Goal: Information Seeking & Learning: Understand process/instructions

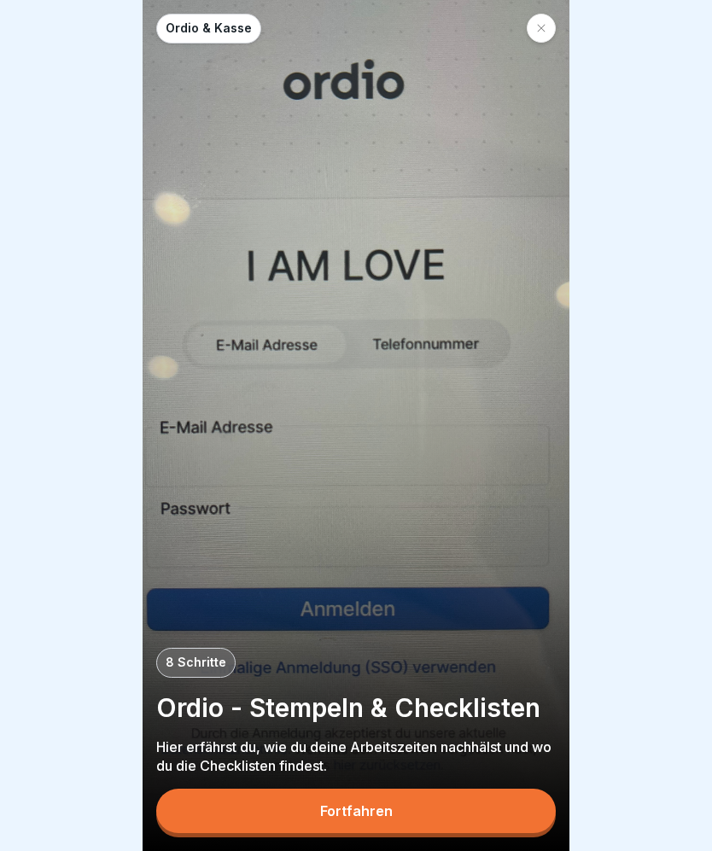
click at [312, 793] on button "Fortfahren" at bounding box center [356, 811] width 400 height 44
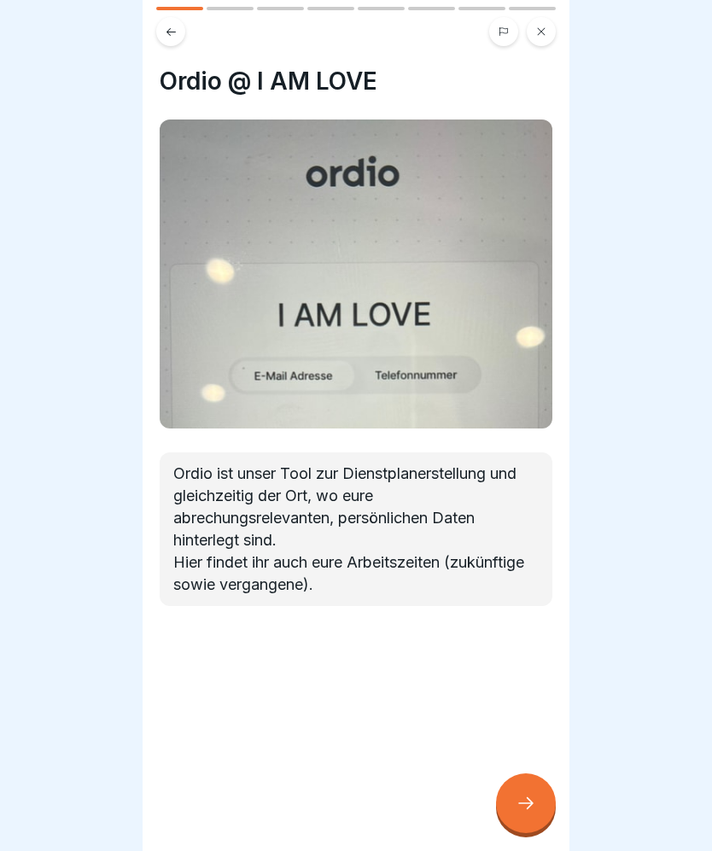
click at [543, 810] on div at bounding box center [526, 804] width 60 height 60
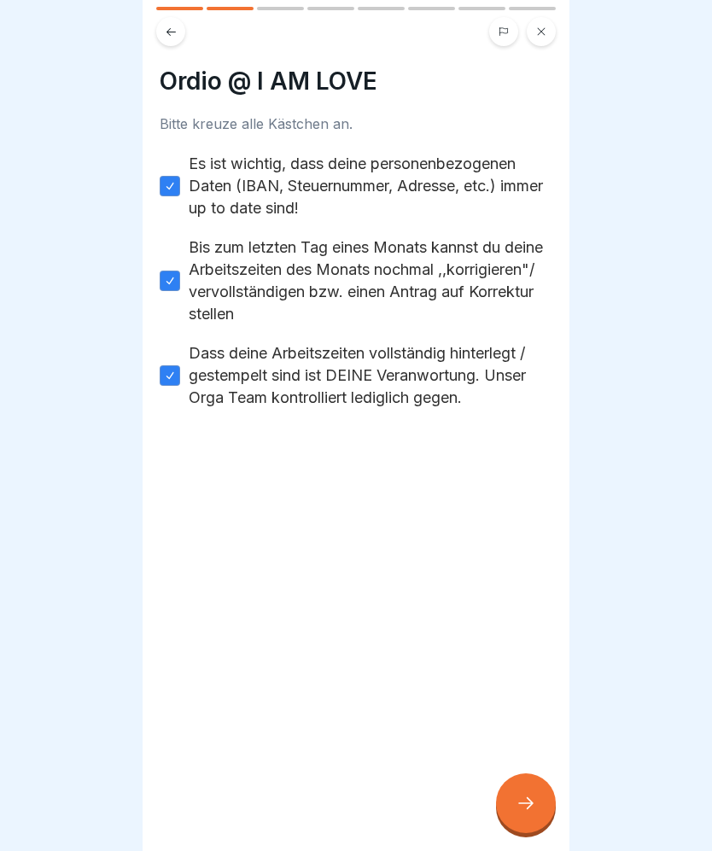
click at [549, 799] on div at bounding box center [526, 804] width 60 height 60
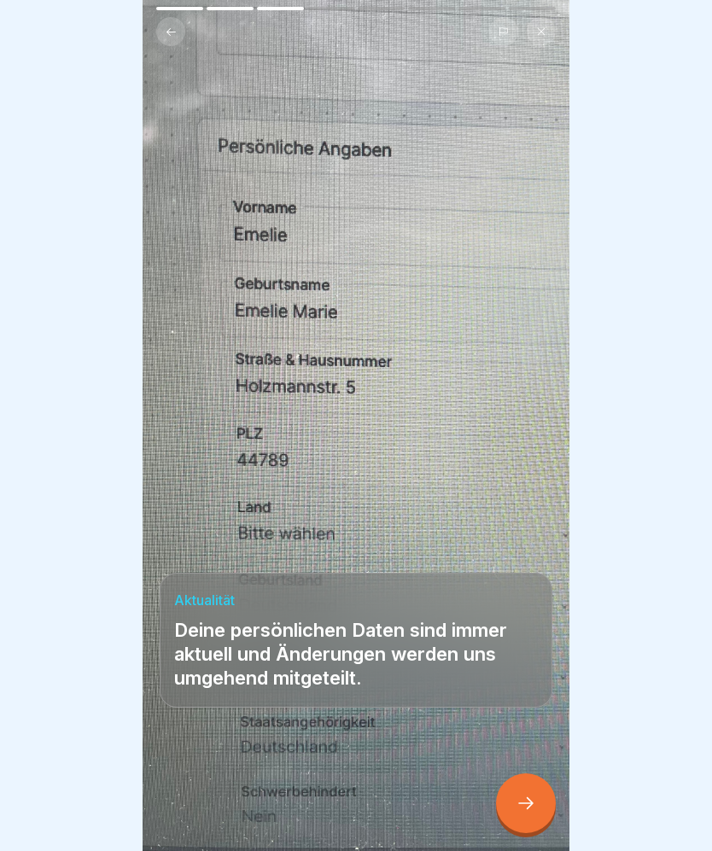
click at [541, 792] on div at bounding box center [526, 804] width 60 height 60
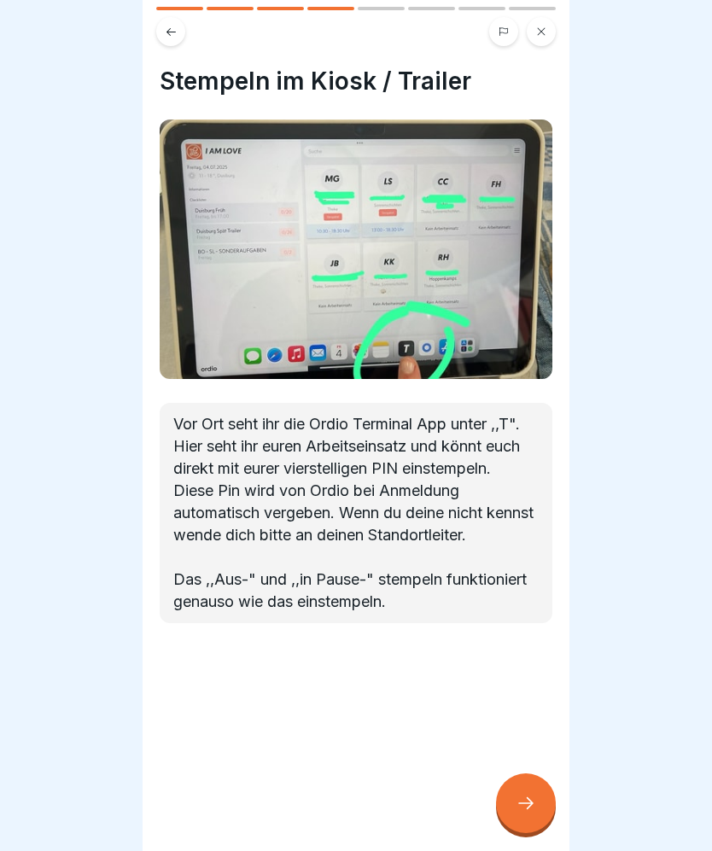
click at [544, 804] on div at bounding box center [526, 804] width 60 height 60
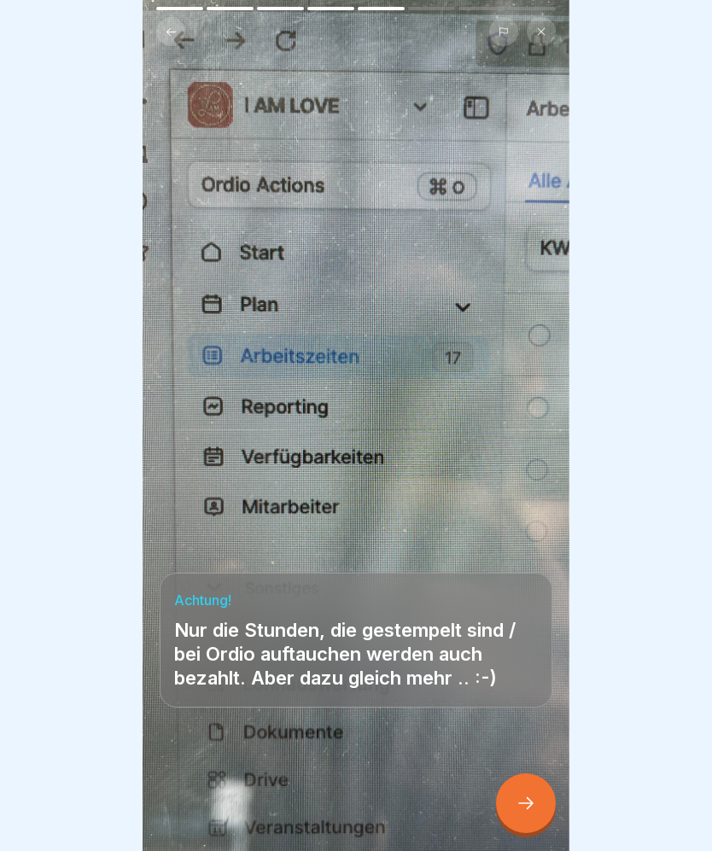
click at [545, 810] on div at bounding box center [526, 804] width 60 height 60
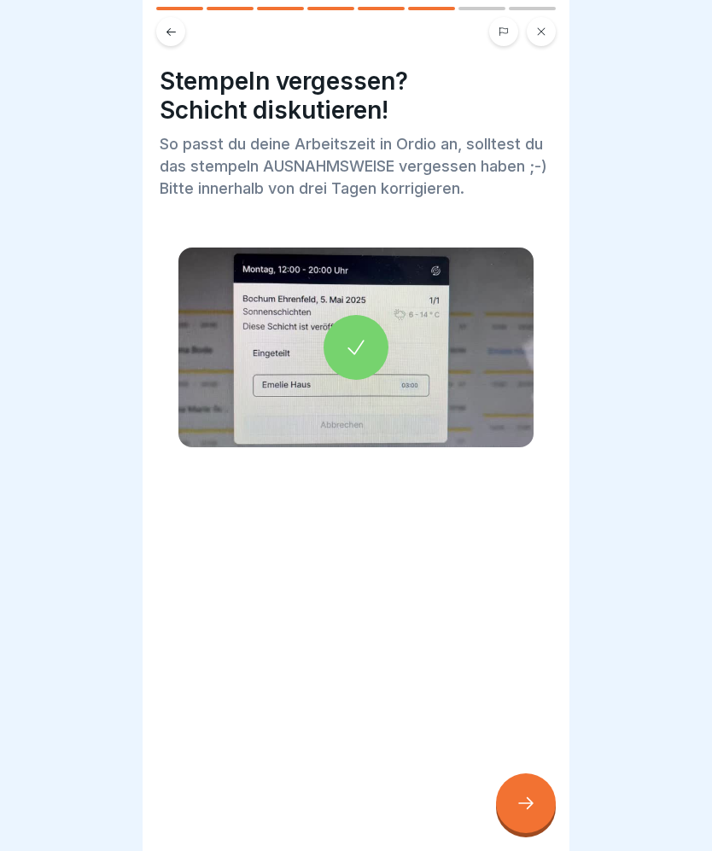
click at [373, 361] on div at bounding box center [356, 347] width 65 height 65
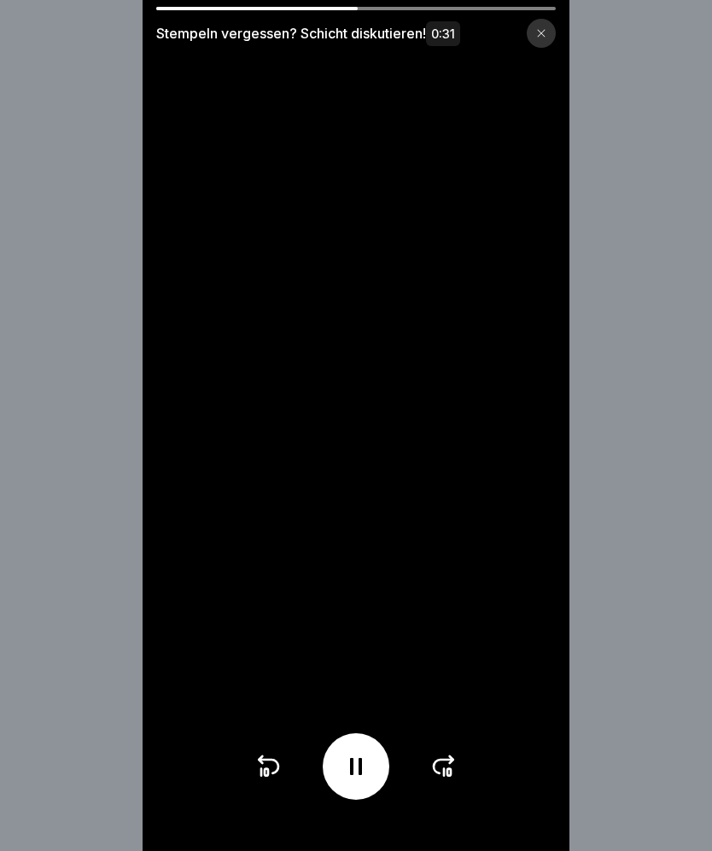
click at [359, 771] on icon at bounding box center [356, 766] width 12 height 17
click at [366, 758] on icon at bounding box center [355, 766] width 27 height 27
click at [272, 778] on icon at bounding box center [268, 766] width 27 height 27
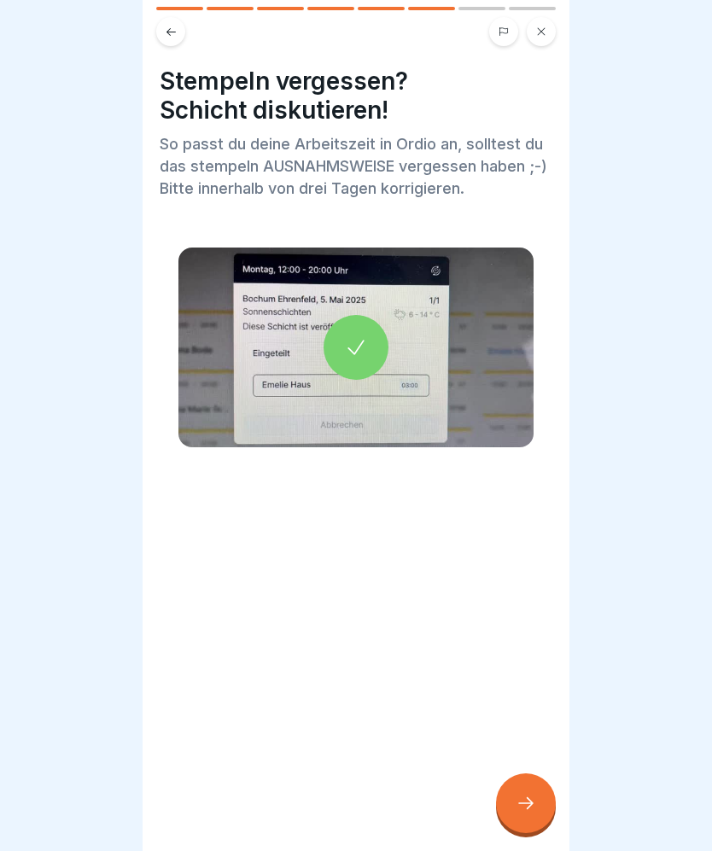
click at [531, 808] on icon at bounding box center [526, 803] width 20 height 20
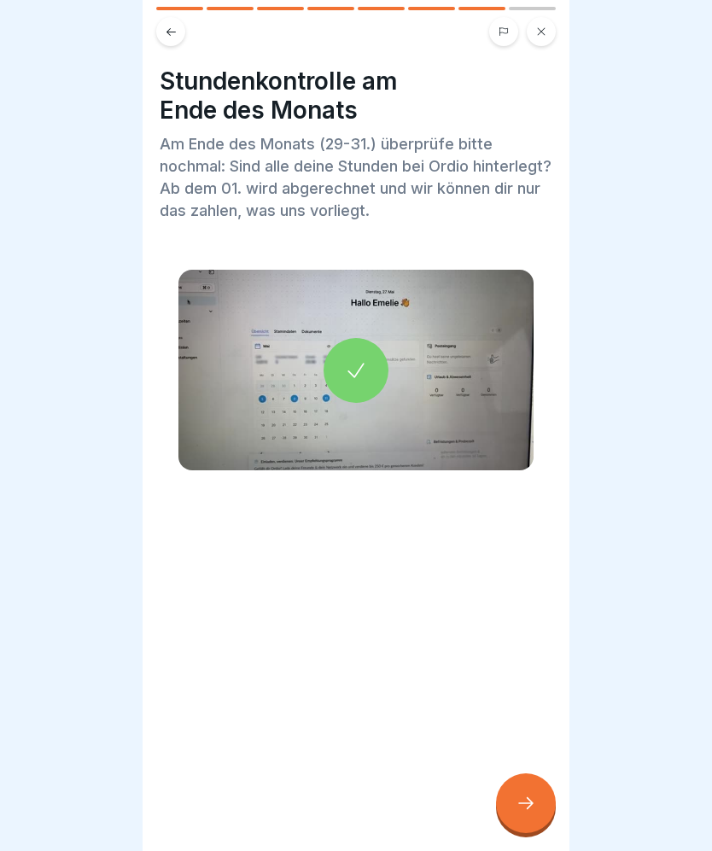
click at [358, 377] on icon at bounding box center [356, 371] width 24 height 24
click at [535, 798] on icon at bounding box center [526, 803] width 20 height 20
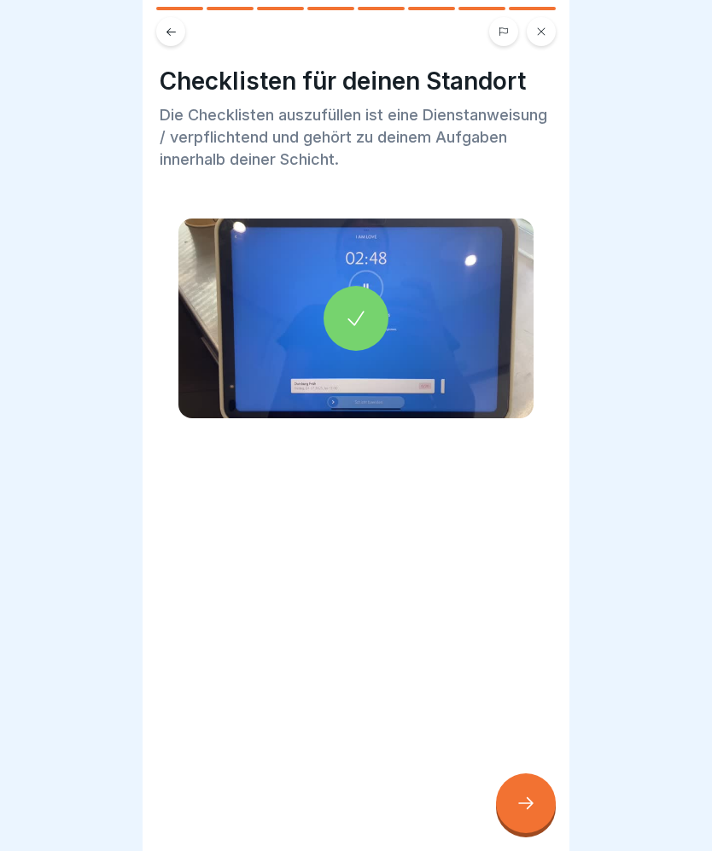
click at [376, 305] on div at bounding box center [356, 318] width 65 height 65
click at [539, 810] on div at bounding box center [526, 804] width 60 height 60
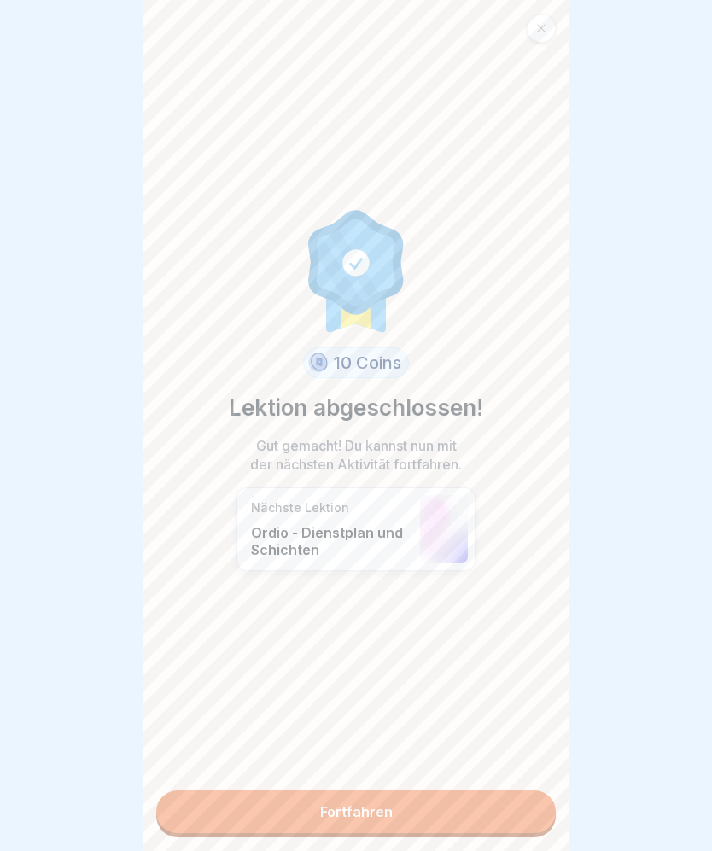
click at [477, 804] on link "Fortfahren" at bounding box center [356, 812] width 400 height 43
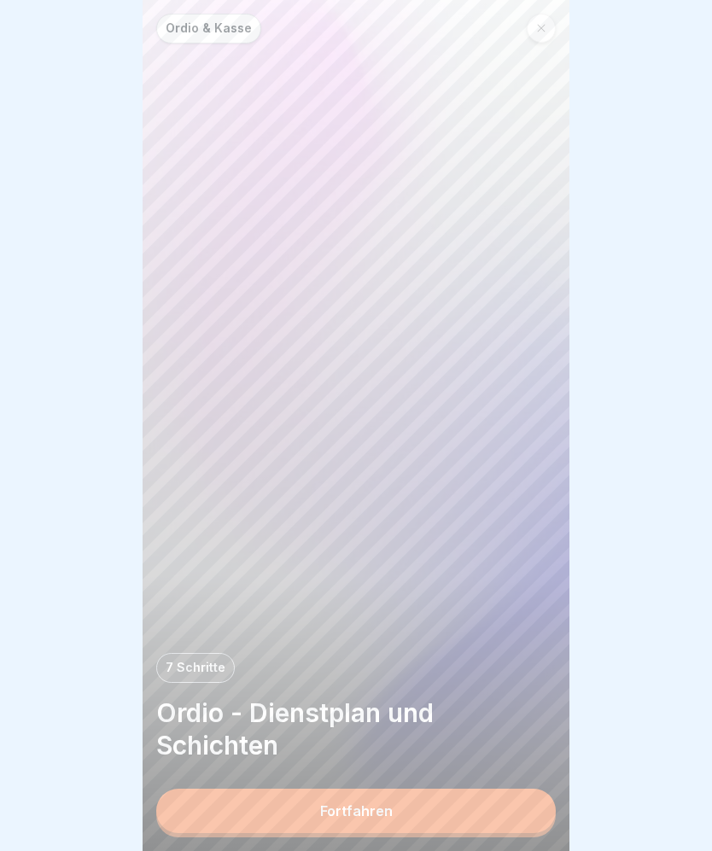
click at [477, 797] on button "Fortfahren" at bounding box center [356, 811] width 400 height 44
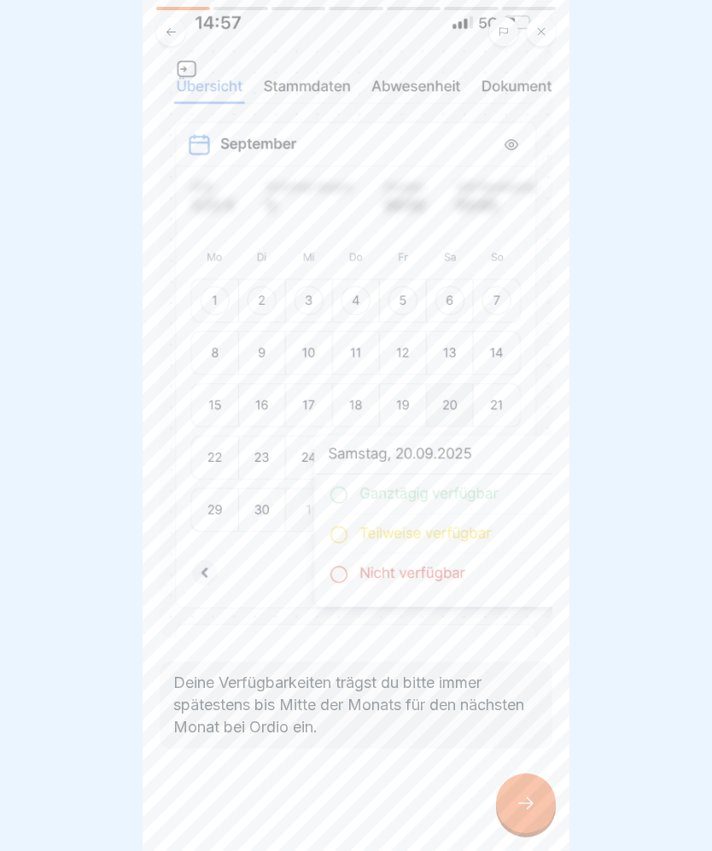
scroll to position [150, 0]
click at [516, 797] on icon at bounding box center [526, 803] width 20 height 20
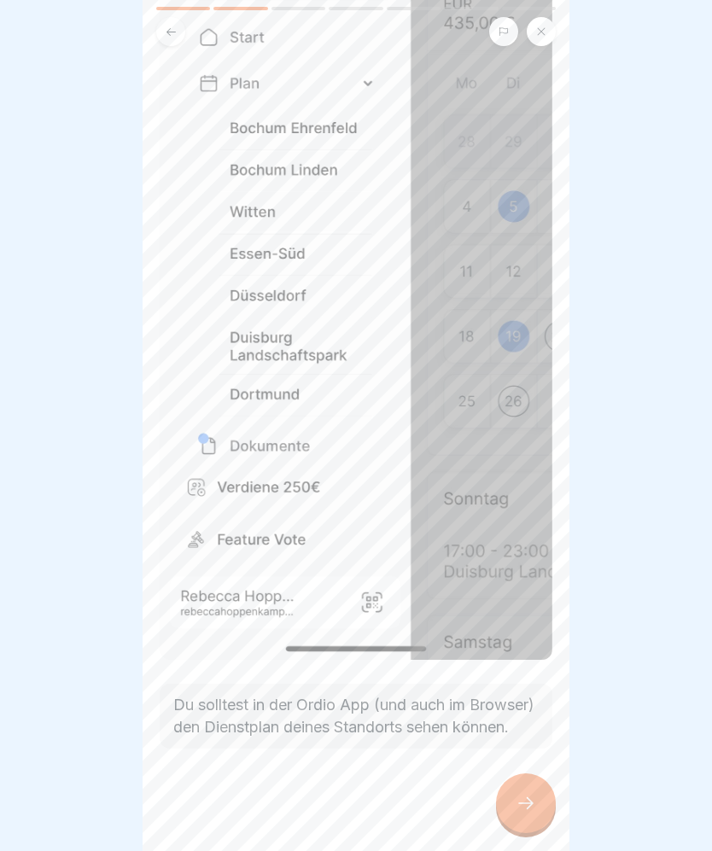
scroll to position [332, 0]
click at [548, 790] on div at bounding box center [526, 804] width 60 height 60
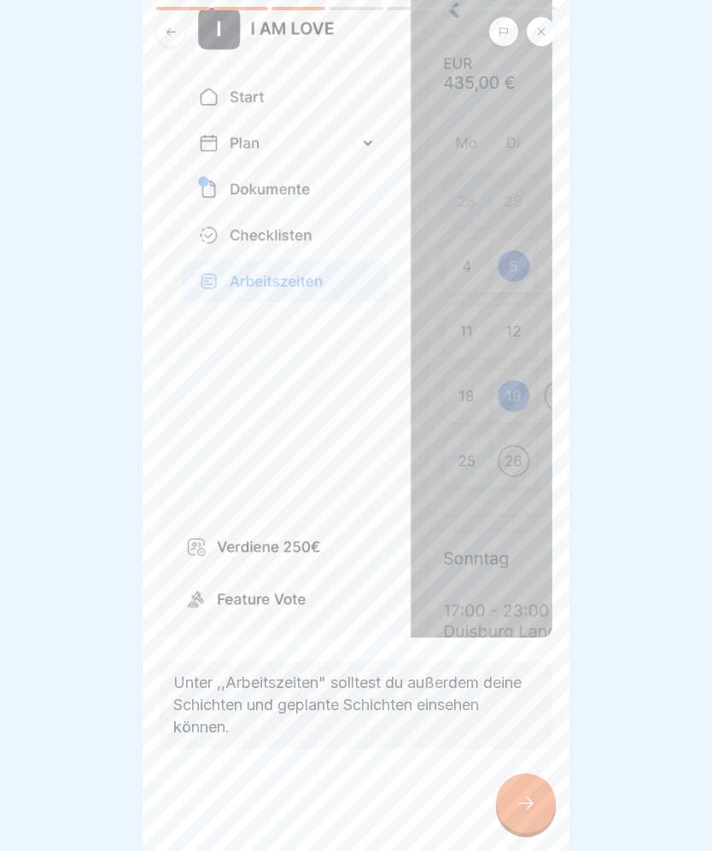
scroll to position [250, 0]
click at [542, 788] on div at bounding box center [526, 804] width 60 height 60
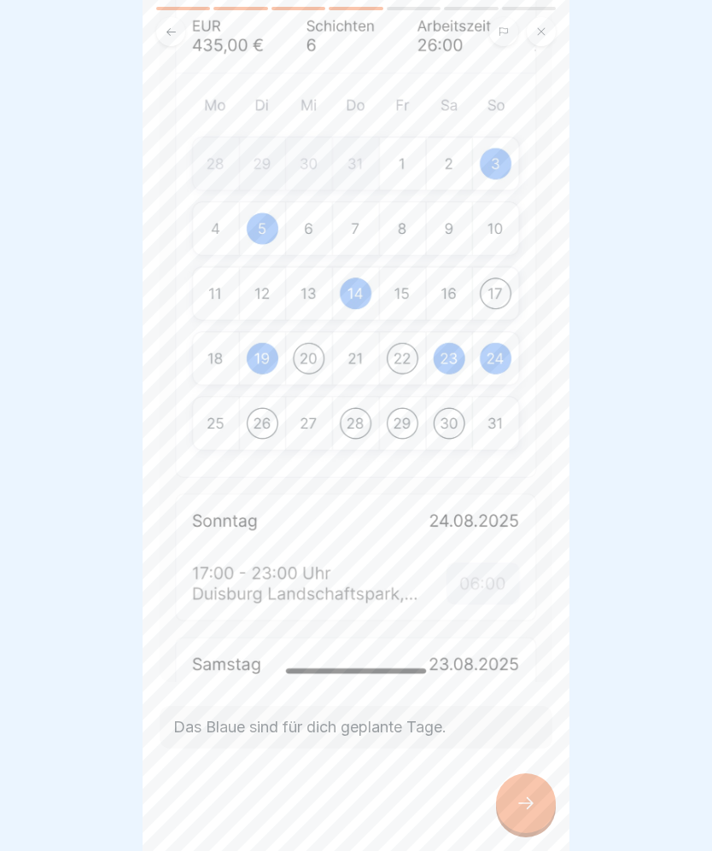
click at [569, 620] on div "Arbeitszeiten Ansicht Das Blaue sind für dich geplante Tage." at bounding box center [356, 425] width 427 height 851
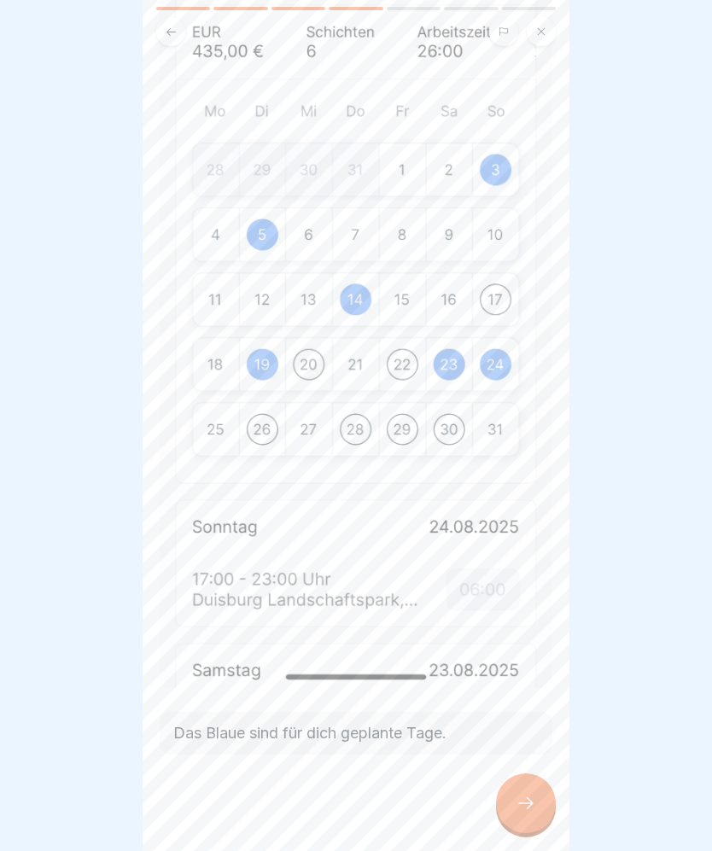
scroll to position [281, 0]
click at [540, 788] on div at bounding box center [526, 804] width 60 height 60
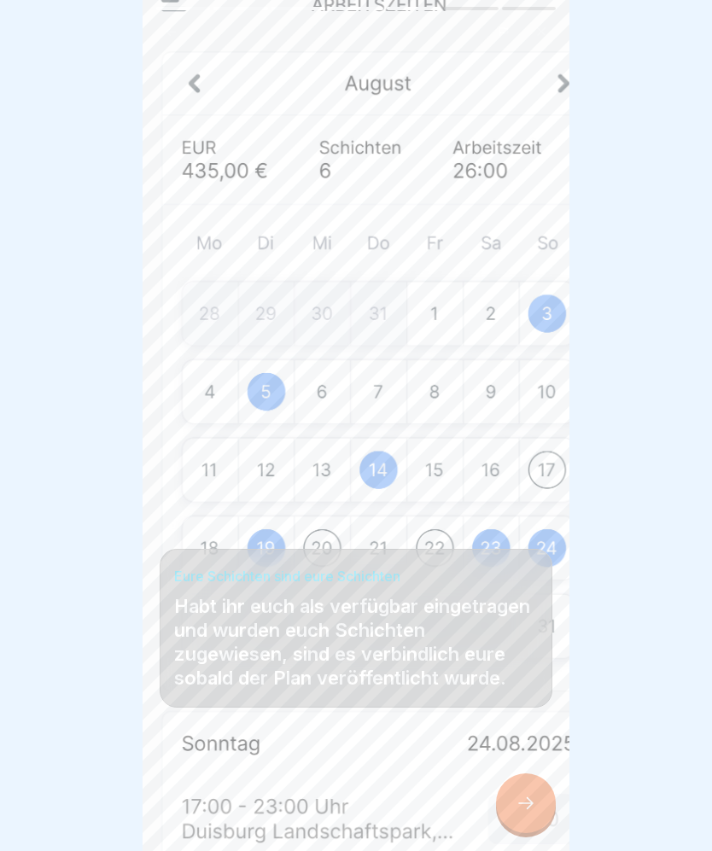
click at [532, 798] on icon at bounding box center [526, 803] width 20 height 20
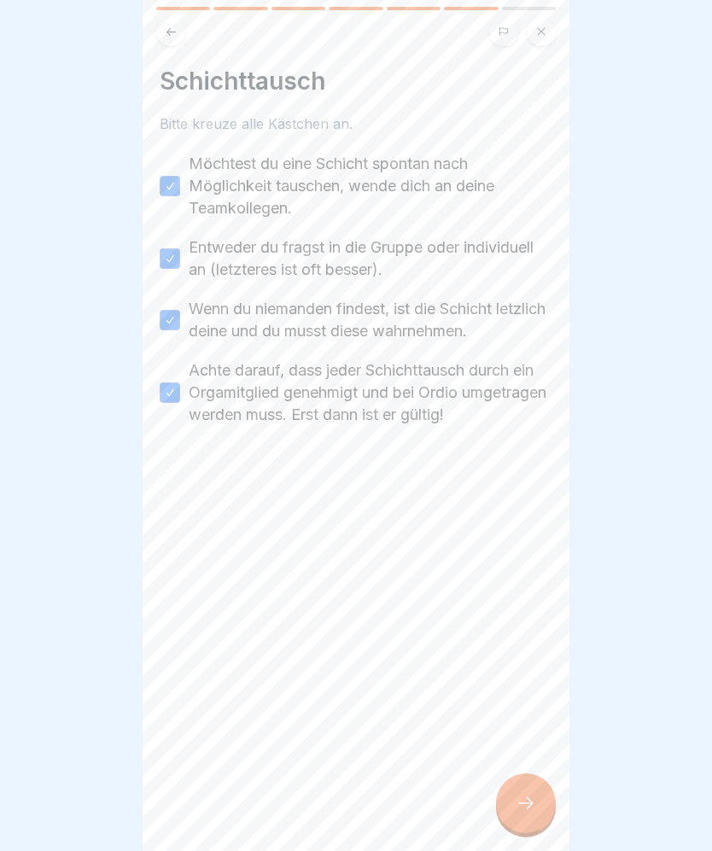
click at [541, 789] on div at bounding box center [526, 804] width 60 height 60
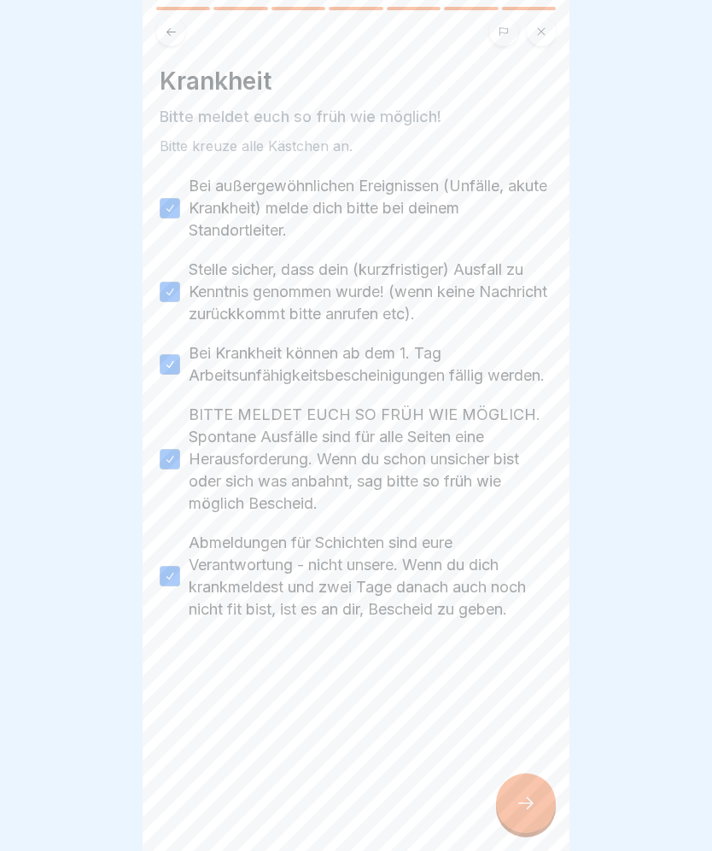
click at [545, 787] on div at bounding box center [526, 804] width 60 height 60
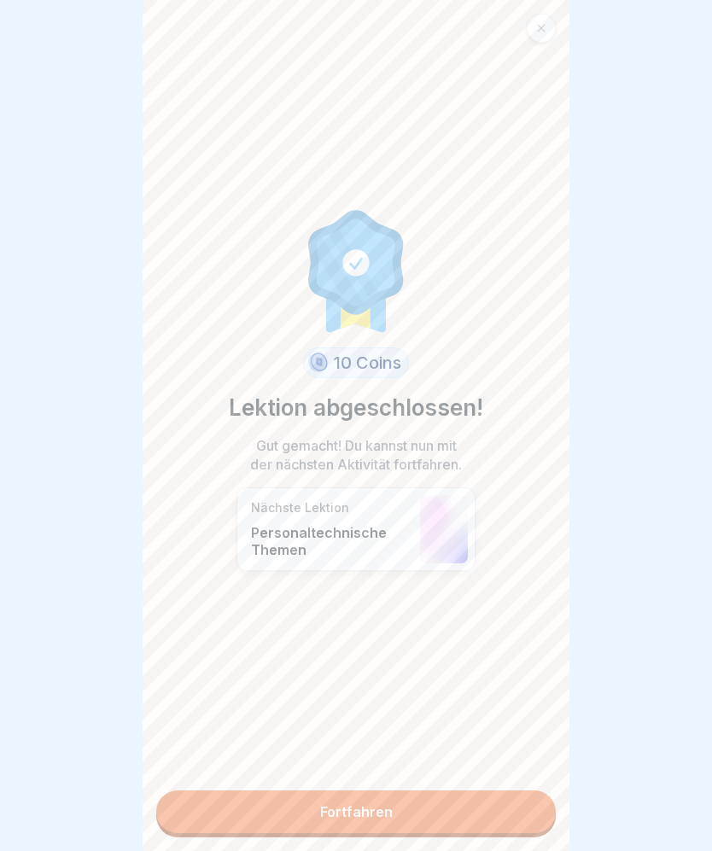
click at [538, 808] on link "Fortfahren" at bounding box center [356, 812] width 400 height 43
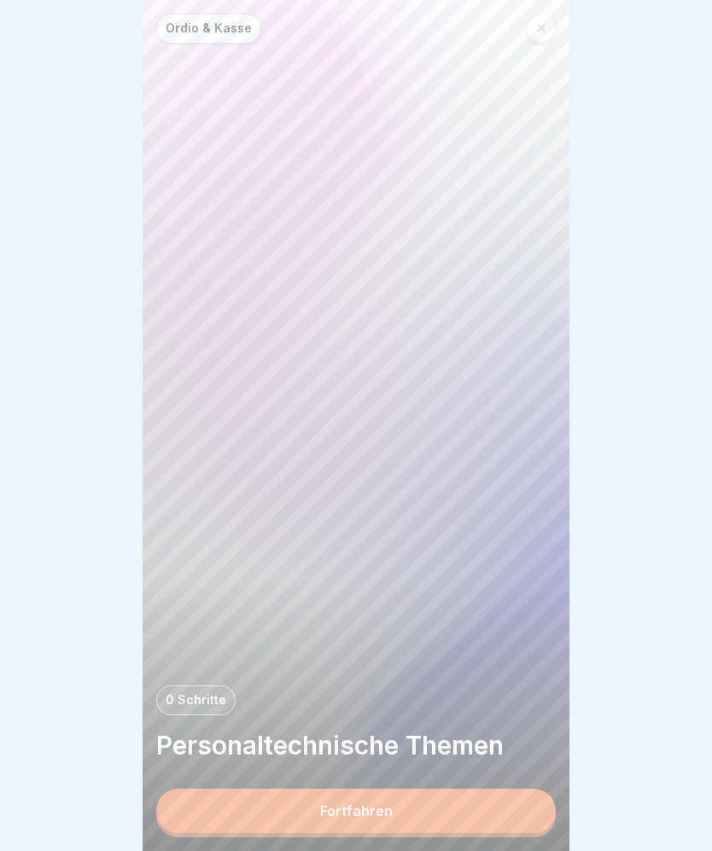
click at [545, 801] on button "Fortfahren" at bounding box center [356, 811] width 400 height 44
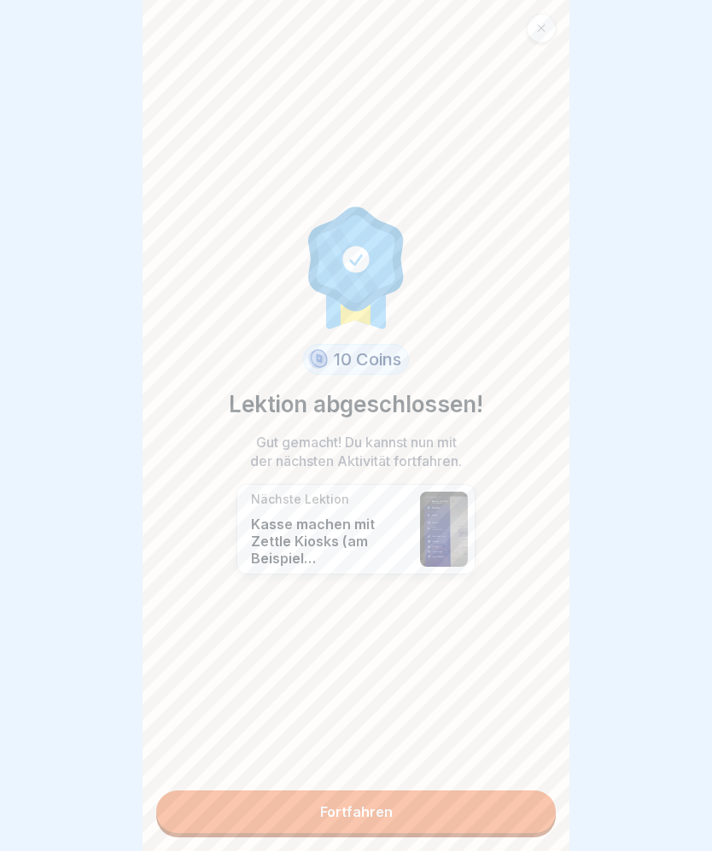
click at [537, 795] on link "Fortfahren" at bounding box center [356, 812] width 400 height 43
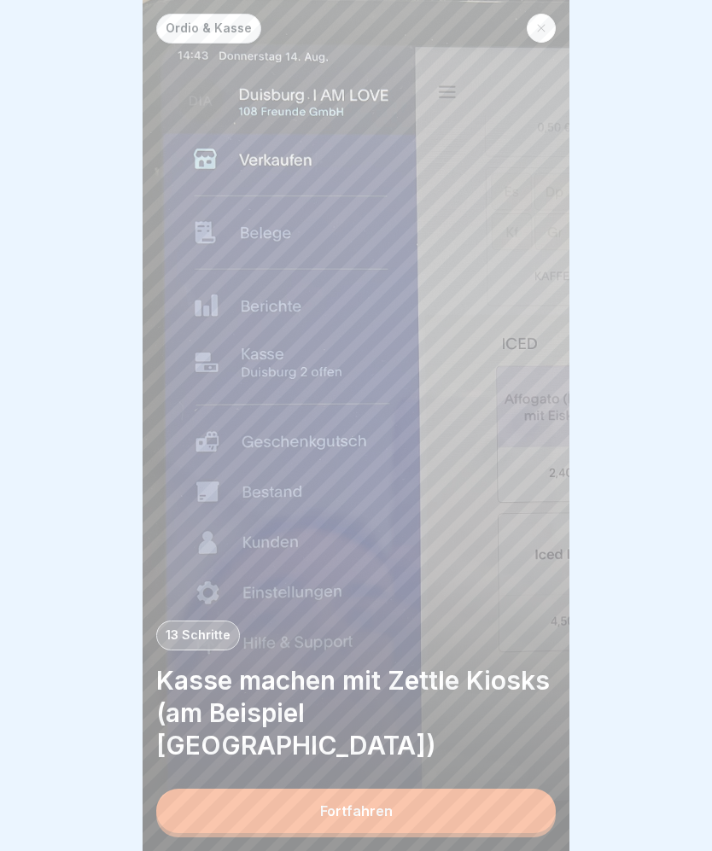
click at [537, 793] on button "Fortfahren" at bounding box center [356, 811] width 400 height 44
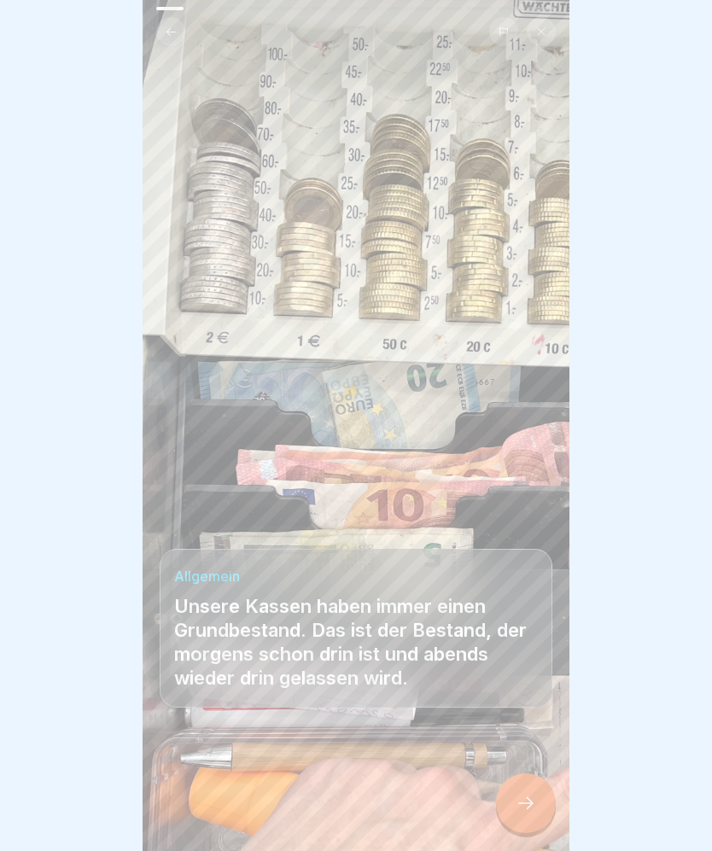
click at [531, 705] on div "Allgemein Unsere Kassen haben immer einen Grundbestand. Das ist der Bestand, de…" at bounding box center [356, 628] width 393 height 159
click at [540, 800] on div at bounding box center [526, 804] width 60 height 60
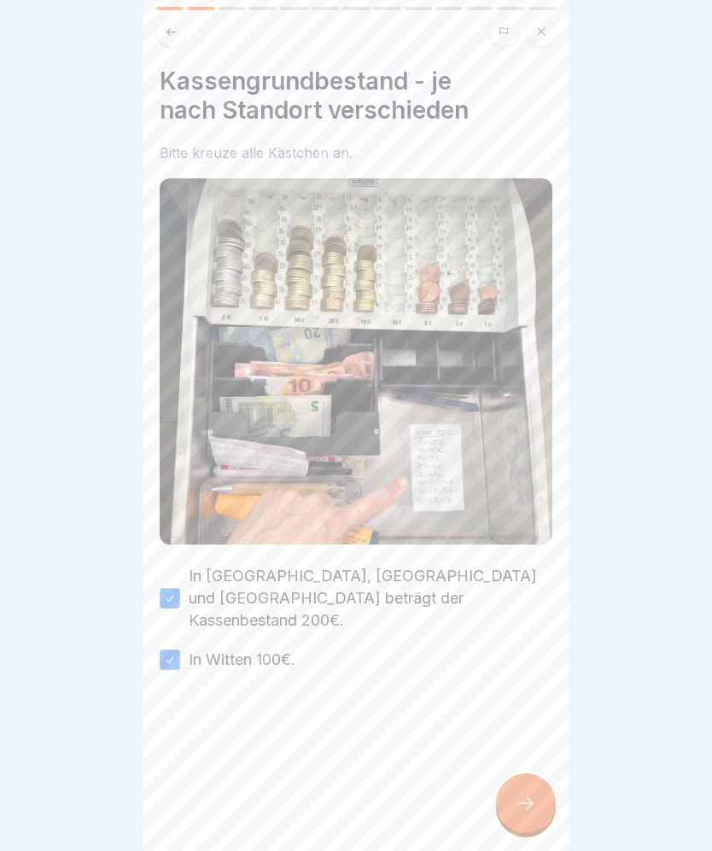
click at [535, 789] on div at bounding box center [526, 804] width 60 height 60
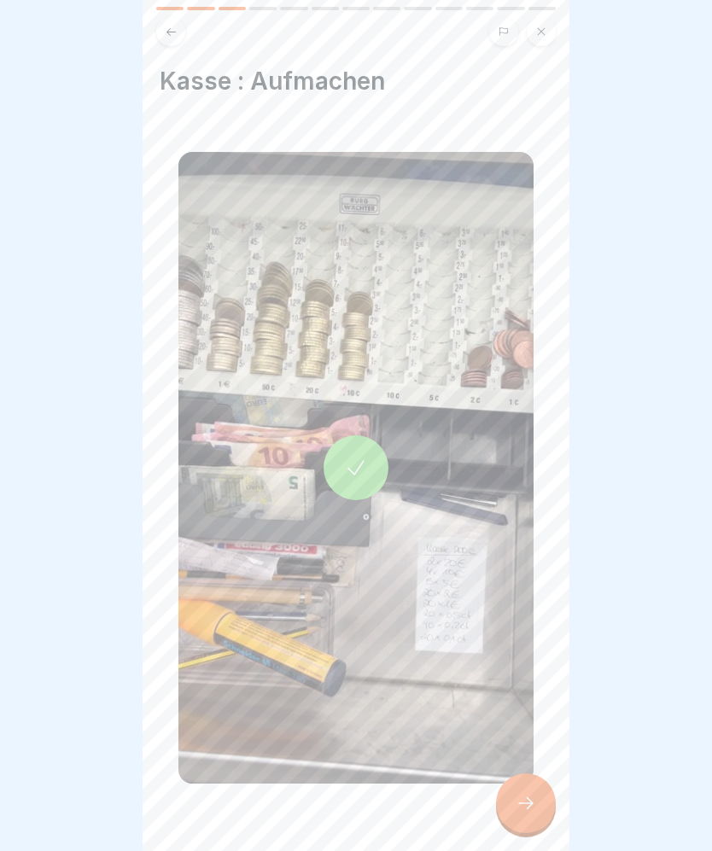
click at [349, 482] on div at bounding box center [356, 468] width 65 height 65
click at [529, 794] on icon at bounding box center [526, 803] width 20 height 20
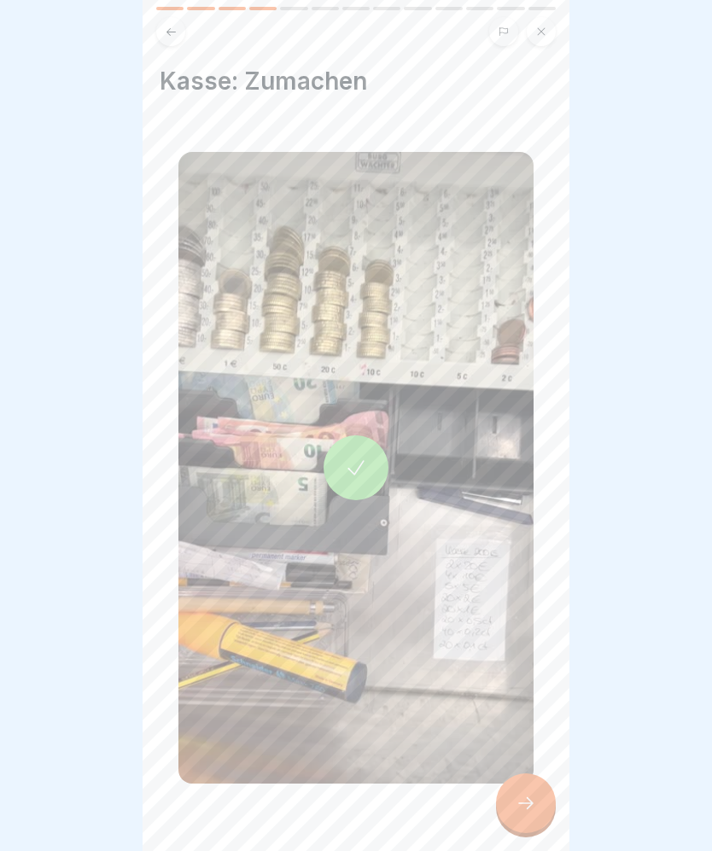
click at [365, 480] on div at bounding box center [356, 468] width 65 height 65
click at [543, 801] on div at bounding box center [526, 804] width 60 height 60
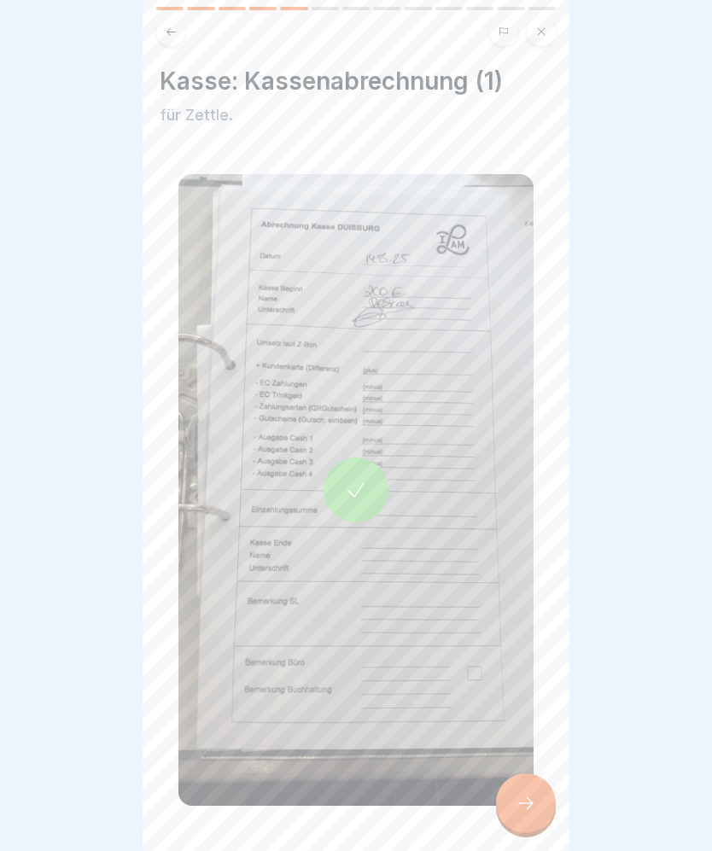
click at [518, 804] on icon at bounding box center [526, 803] width 20 height 20
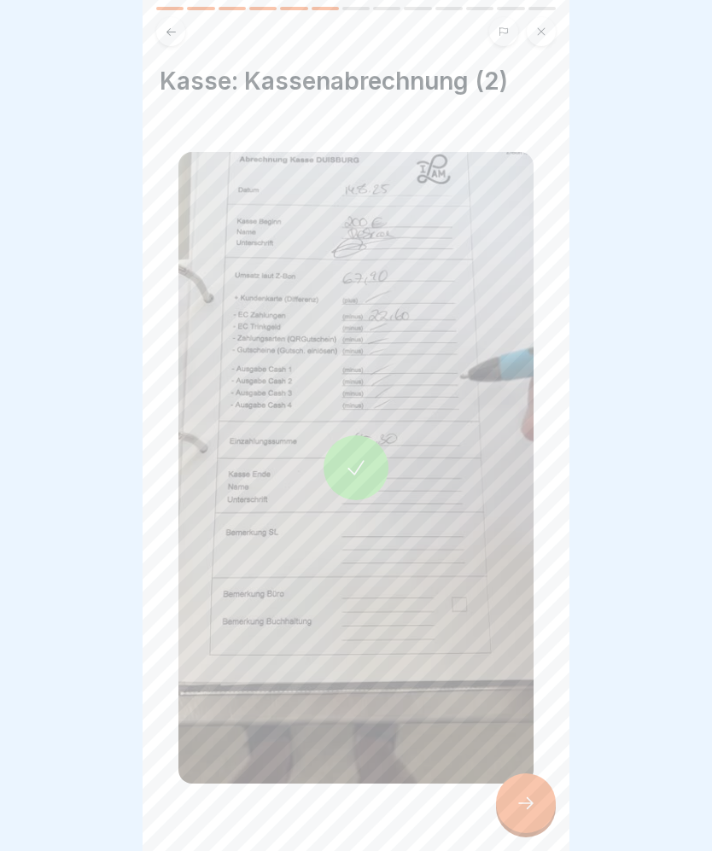
click at [541, 799] on div at bounding box center [526, 804] width 60 height 60
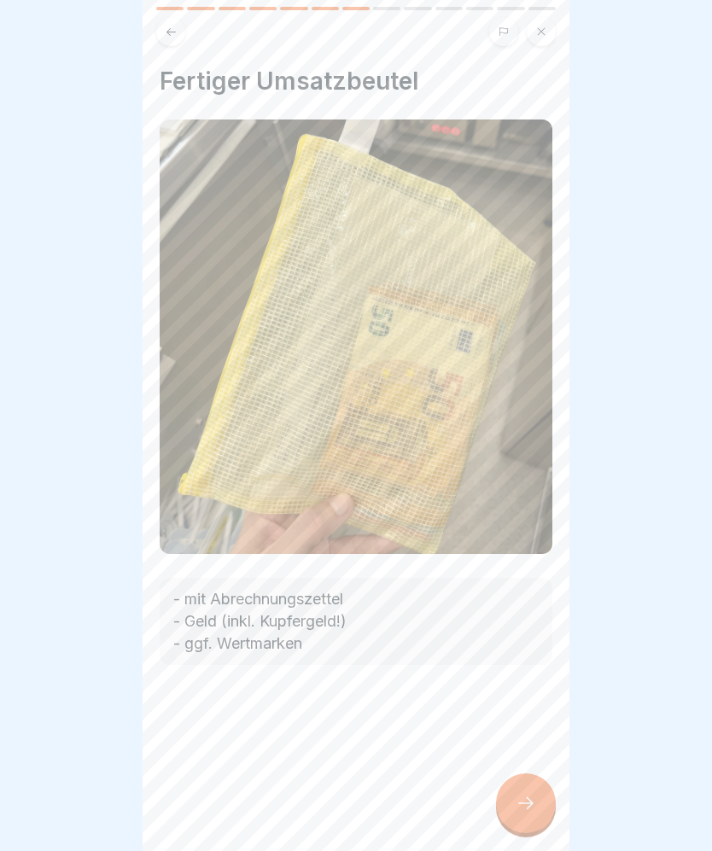
click at [534, 795] on icon at bounding box center [526, 803] width 20 height 20
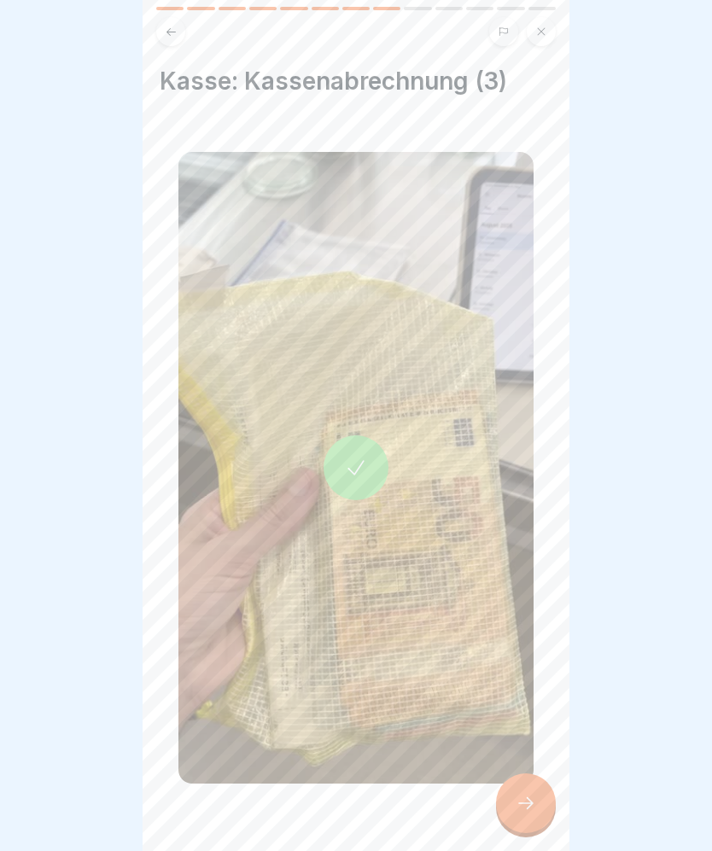
click at [528, 778] on div at bounding box center [526, 804] width 60 height 60
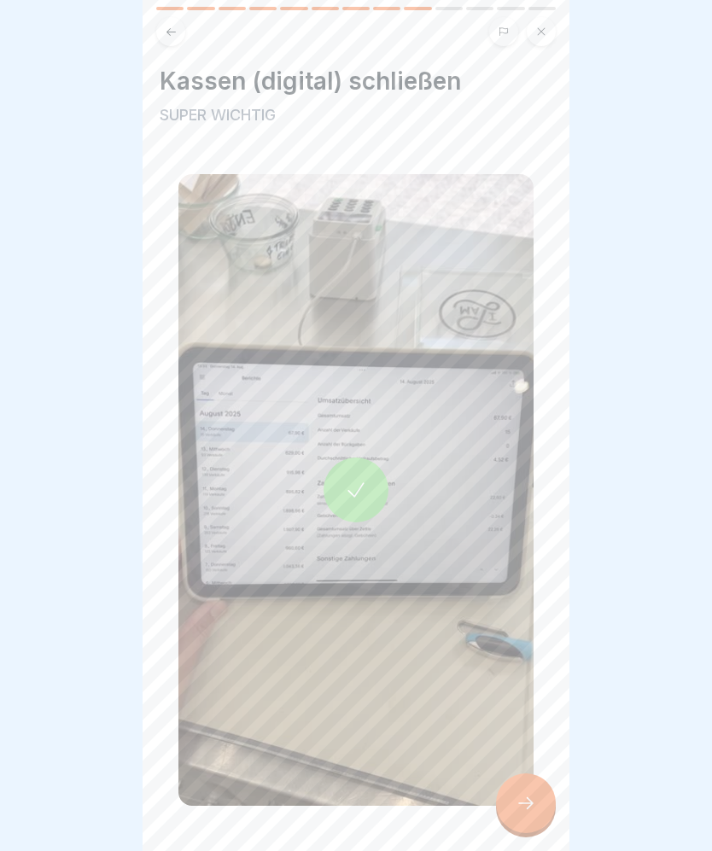
click at [368, 501] on div at bounding box center [356, 490] width 65 height 65
click at [535, 801] on icon at bounding box center [526, 803] width 20 height 20
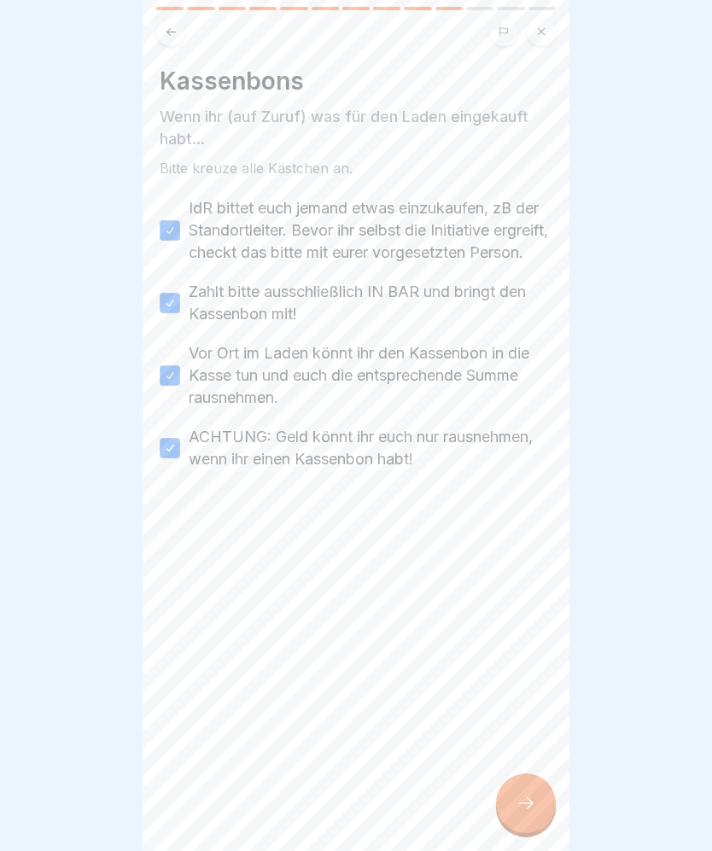
click at [539, 794] on div at bounding box center [526, 804] width 60 height 60
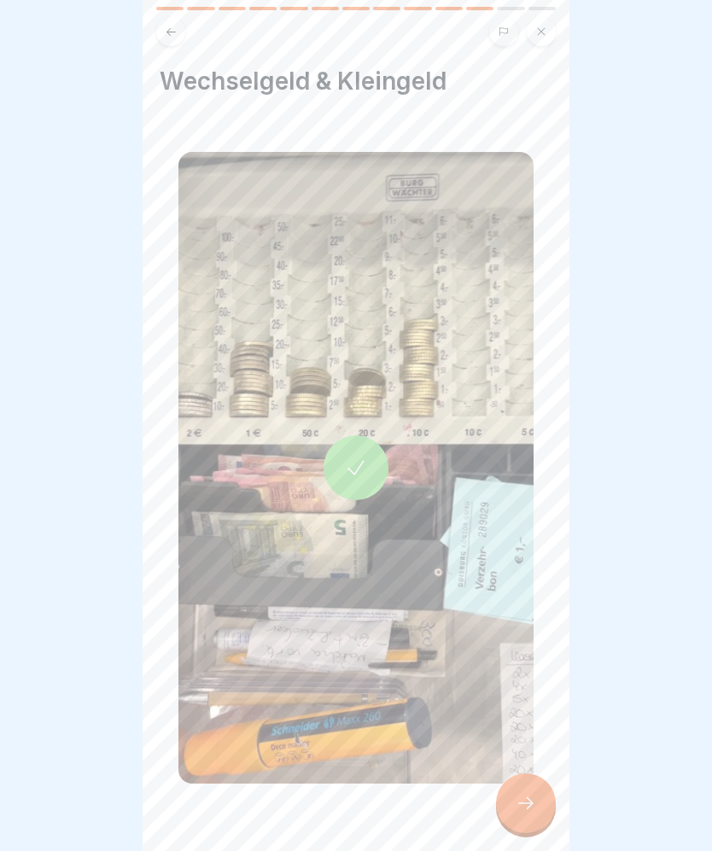
click at [542, 793] on div at bounding box center [526, 804] width 60 height 60
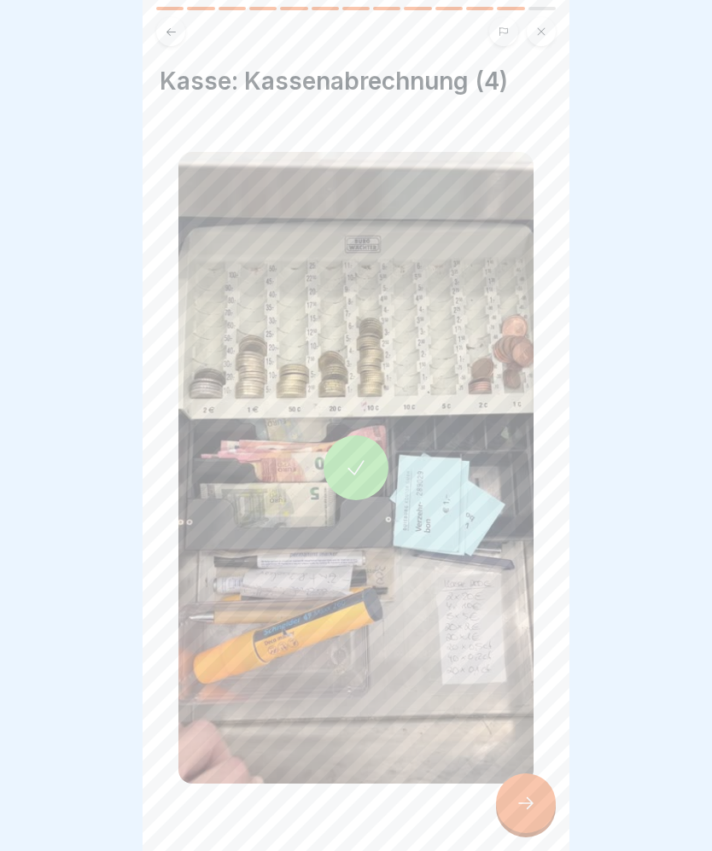
click at [540, 787] on div at bounding box center [526, 804] width 60 height 60
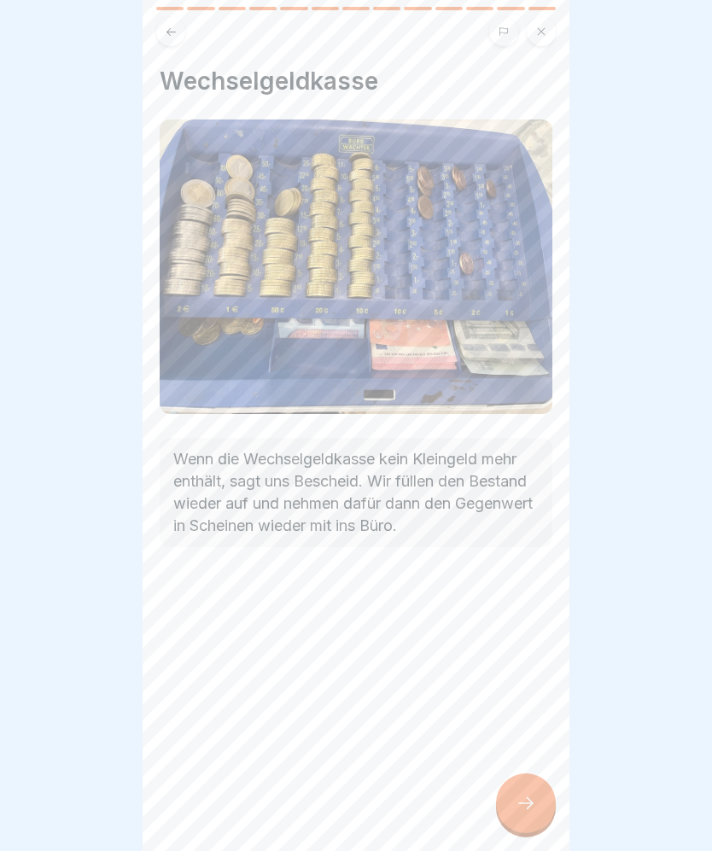
click at [536, 780] on div at bounding box center [526, 804] width 60 height 60
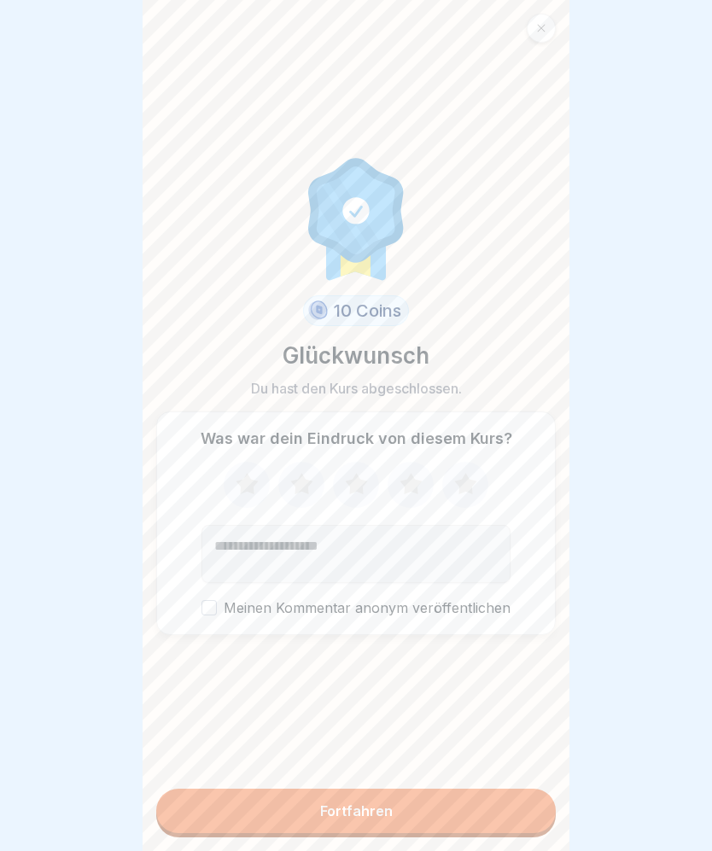
click at [529, 803] on button "Fortfahren" at bounding box center [356, 811] width 400 height 44
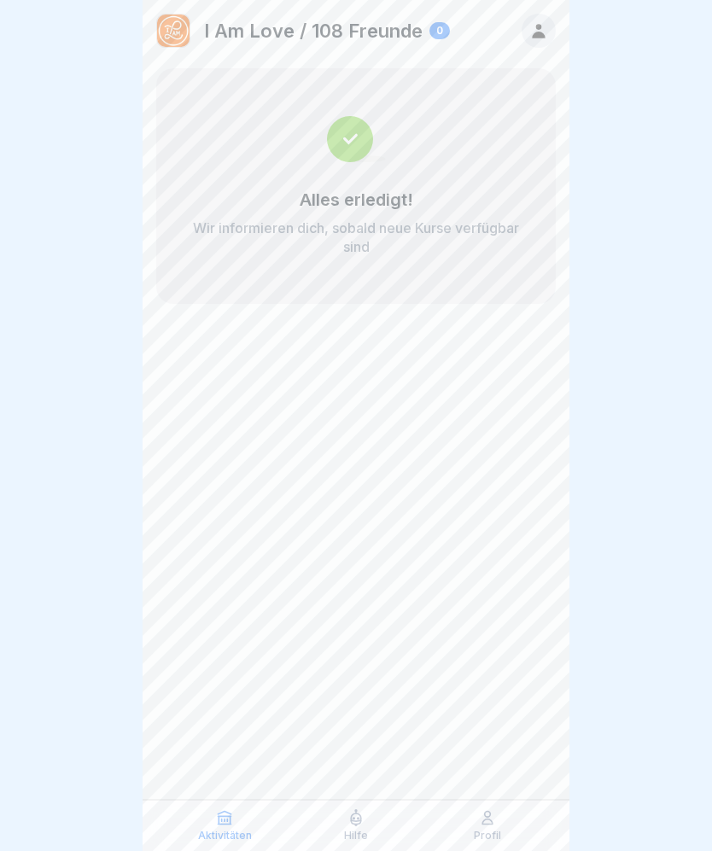
click at [600, 818] on div at bounding box center [356, 425] width 712 height 851
